Goal: Transaction & Acquisition: Purchase product/service

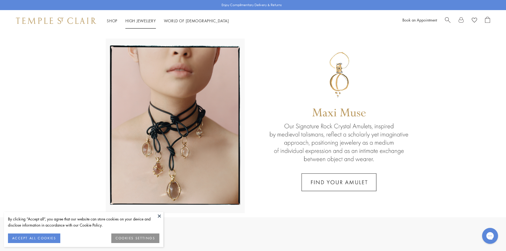
click at [140, 21] on link "High Jewellery High Jewellery" at bounding box center [140, 20] width 31 height 5
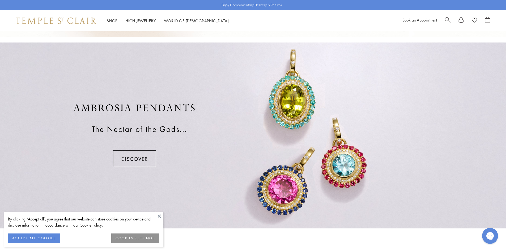
scroll to position [372, 0]
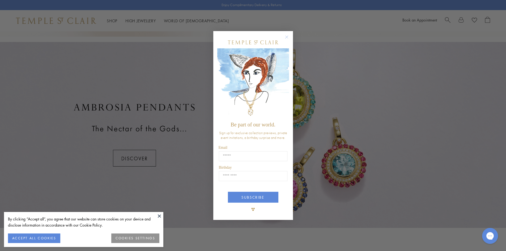
click at [51, 237] on button "ACCEPT ALL COOKIES" at bounding box center [34, 238] width 52 height 10
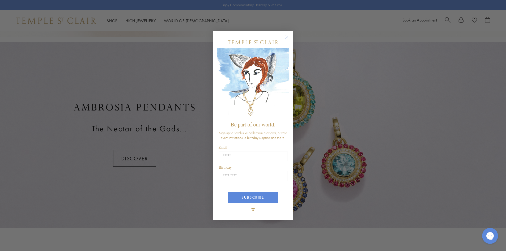
click at [286, 37] on circle "Close dialog" at bounding box center [286, 37] width 6 height 6
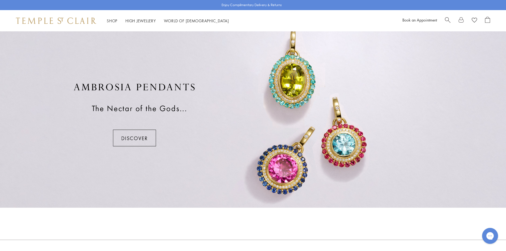
scroll to position [387, 0]
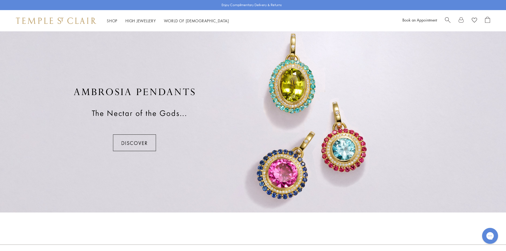
click at [137, 137] on div at bounding box center [253, 120] width 506 height 186
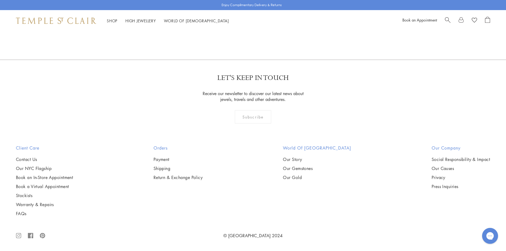
scroll to position [1388, 0]
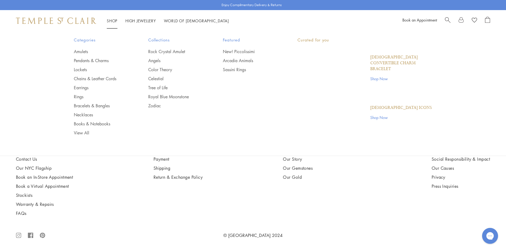
click at [112, 20] on link "Shop Shop" at bounding box center [112, 20] width 11 height 5
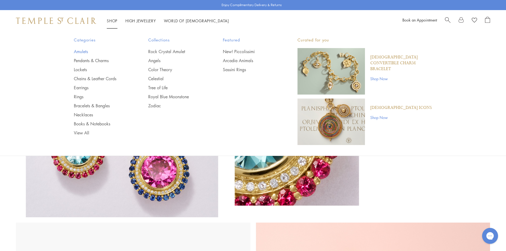
click at [82, 52] on link "Amulets" at bounding box center [100, 52] width 53 height 6
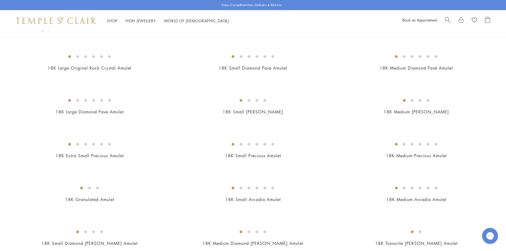
scroll to position [557, 0]
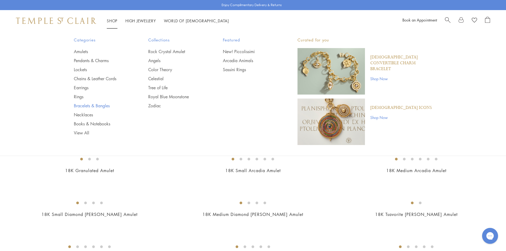
click at [82, 105] on link "Bracelets & Bangles" at bounding box center [100, 106] width 53 height 6
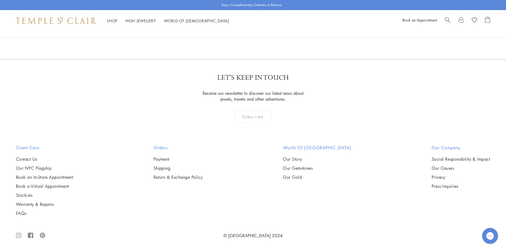
scroll to position [2300, 0]
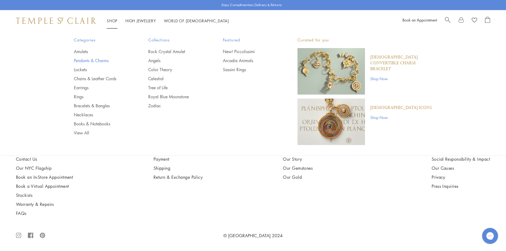
click at [84, 59] on link "Pendants & Charms" at bounding box center [100, 61] width 53 height 6
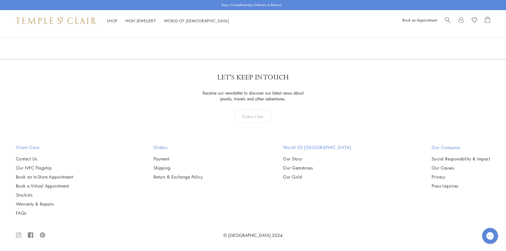
scroll to position [4087, 0]
click at [252, 38] on link "2" at bounding box center [253, 30] width 18 height 15
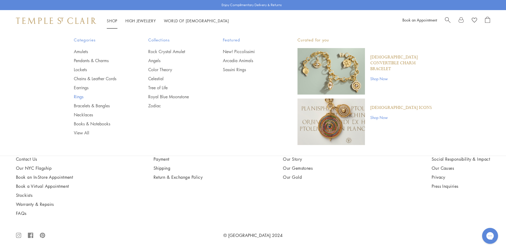
click at [80, 97] on link "Rings" at bounding box center [100, 97] width 53 height 6
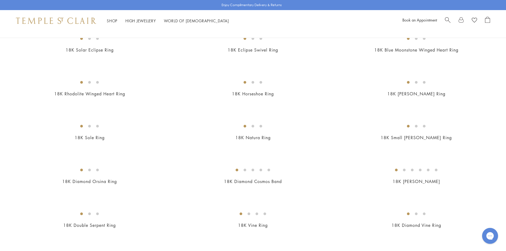
scroll to position [372, 0]
